Goal: Navigation & Orientation: Find specific page/section

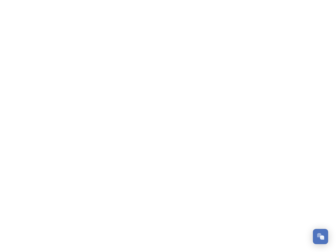
click at [321, 237] on div "Open Chat" at bounding box center [322, 238] width 4 height 4
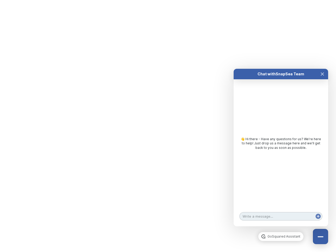
click at [323, 178] on div "👋 Hi there - Have any questions for us? We’re here to help! Just drop us a mess…" at bounding box center [281, 144] width 95 height 131
click at [281, 0] on html "/p/collection/tempest/tourism-academy-2025 Dismiss GoSquared Assistant Chat wit…" at bounding box center [168, 0] width 336 height 0
click at [281, 153] on div "👋 Hi there - Have any questions for us? We’re here to help! Just drop us a mess…" at bounding box center [281, 144] width 95 height 131
click at [323, 79] on div "👋 Hi there - Have any questions for us? We’re here to help! Just drop us a mess…" at bounding box center [281, 144] width 95 height 131
click at [319, 222] on div "Chat with SnapSea Team GoSquared Assistant 👋 Hi there - Have any questions for …" at bounding box center [281, 148] width 95 height 158
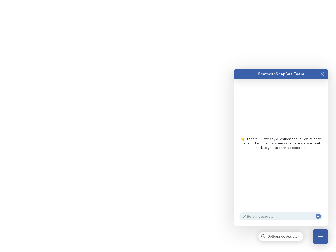
click at [319, 222] on div "Chat with SnapSea Team GoSquared Assistant 👋 Hi there - Have any questions for …" at bounding box center [281, 148] width 95 height 158
click at [168, 0] on html "/p/collection/tempest/tourism-academy-2025 Dismiss GoSquared Assistant Chat wit…" at bounding box center [168, 0] width 336 height 0
click at [164, 0] on html "/p/collection/tempest/tourism-academy-2025 Dismiss GoSquared Assistant Chat wit…" at bounding box center [168, 0] width 336 height 0
